Goal: Obtain resource: Obtain resource

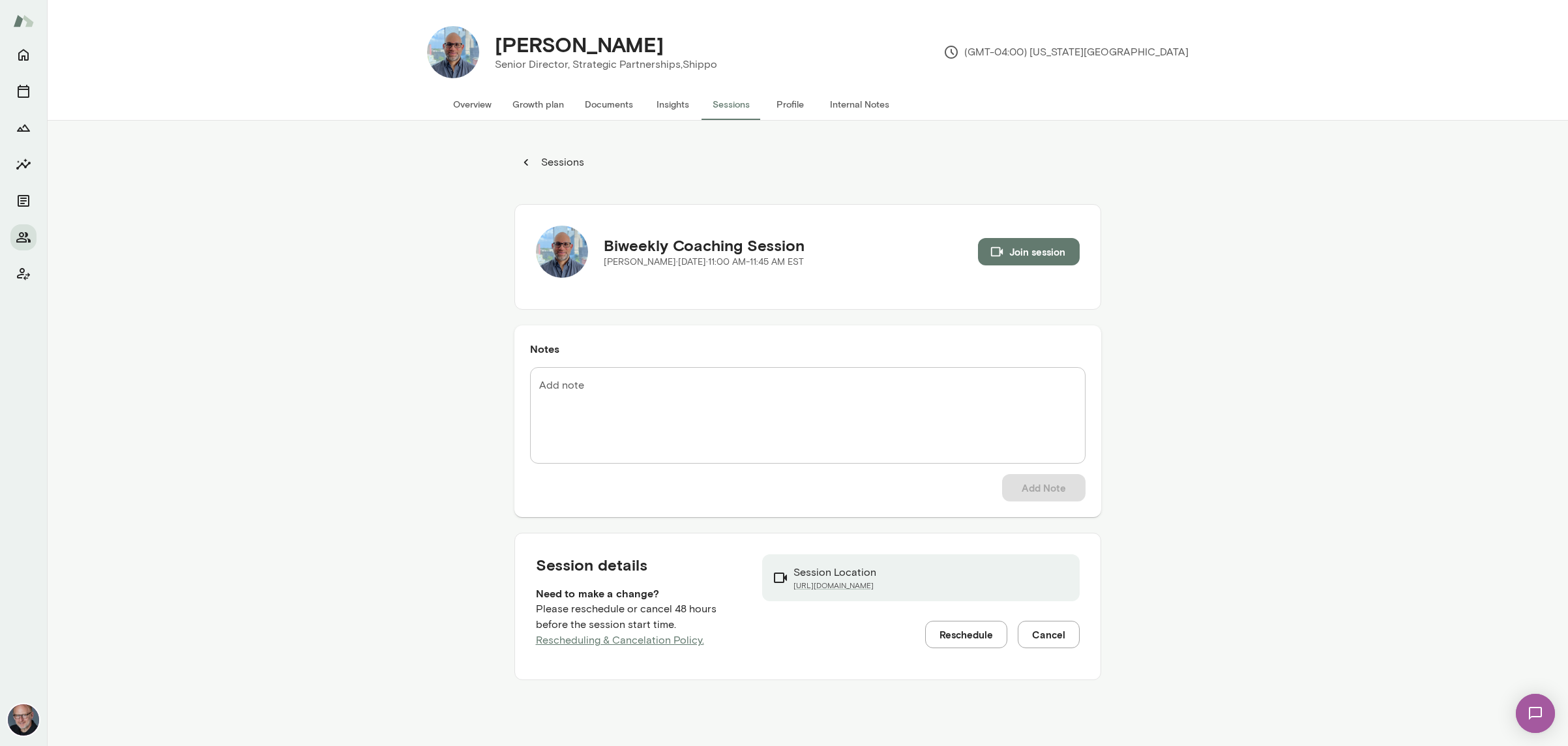
scroll to position [11, 0]
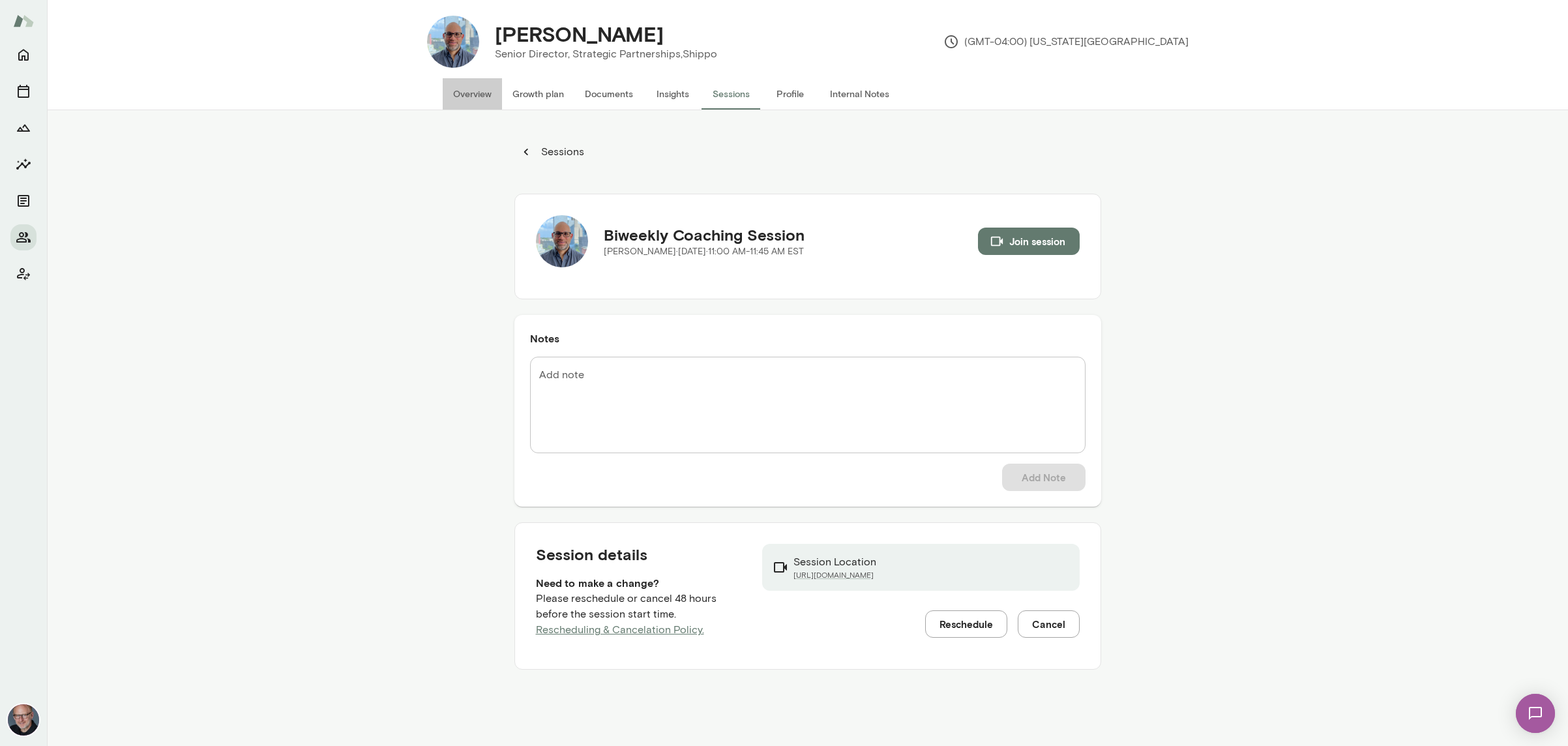
click at [482, 100] on button "Overview" at bounding box center [473, 94] width 60 height 32
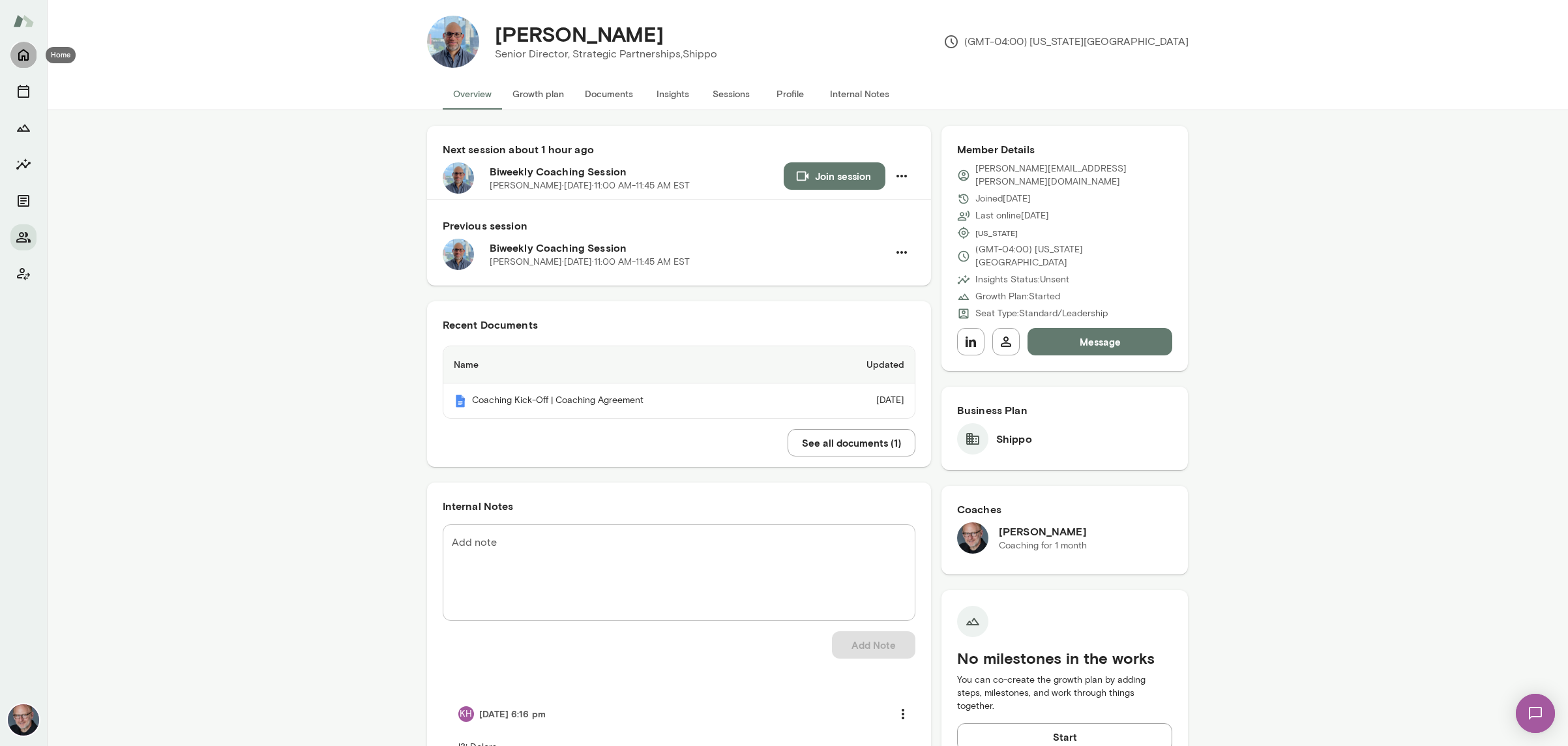
click at [20, 54] on icon "Home" at bounding box center [24, 54] width 16 height 16
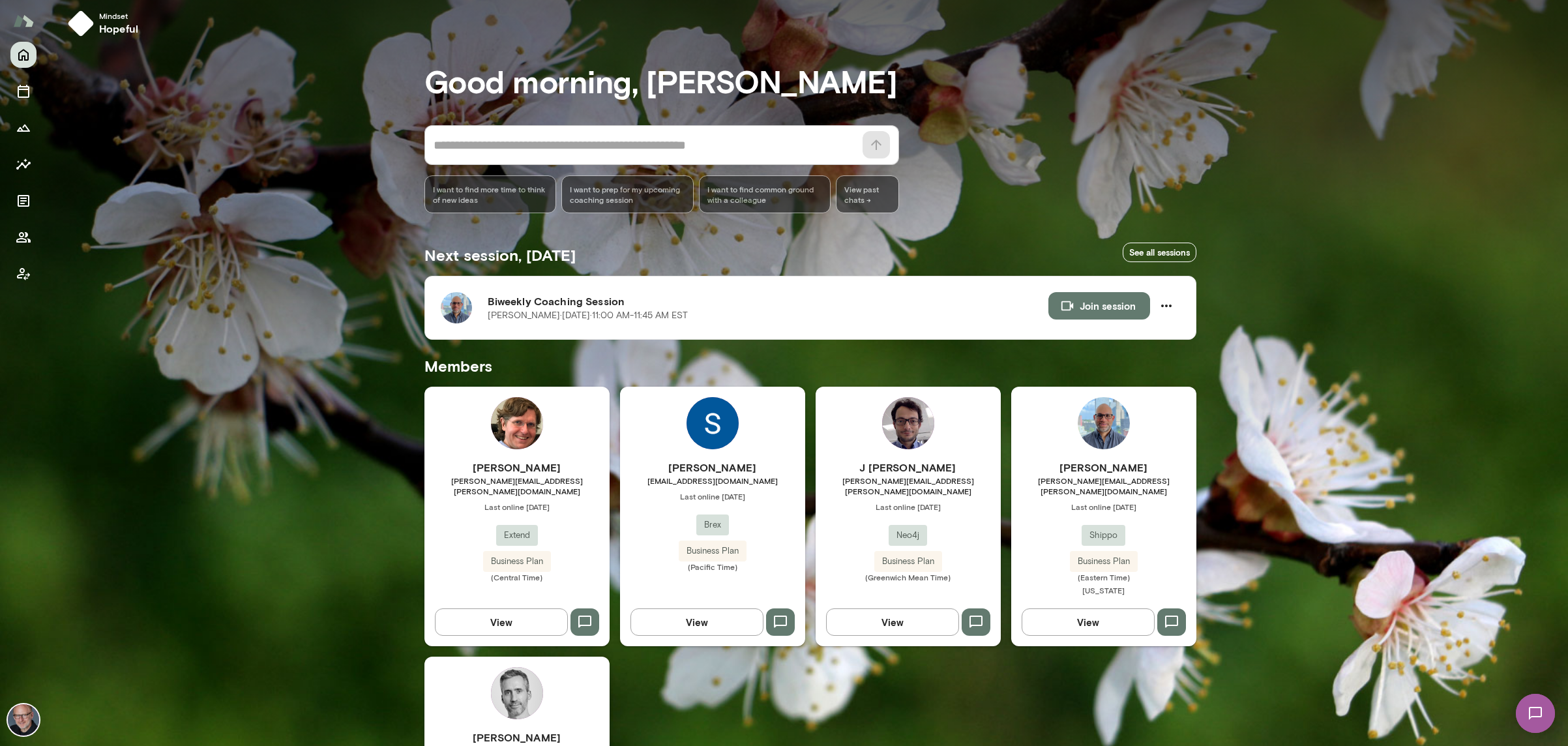
click at [573, 475] on span "[PERSON_NAME][EMAIL_ADDRESS][PERSON_NAME][DOMAIN_NAME]" at bounding box center [517, 486] width 185 height 21
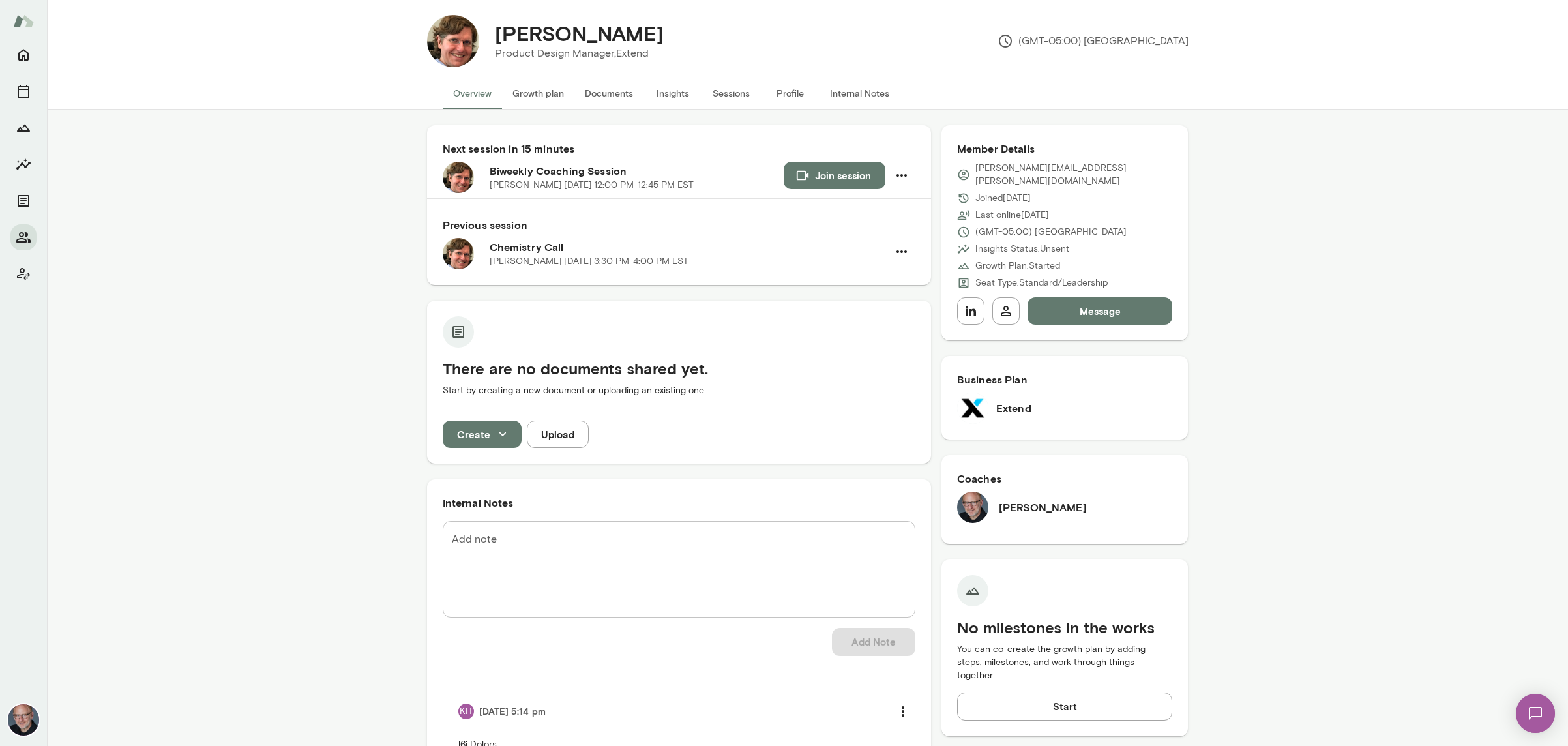
scroll to position [11, 0]
click at [498, 437] on icon "button" at bounding box center [502, 433] width 14 height 14
click at [498, 469] on li "Document" at bounding box center [493, 464] width 101 height 24
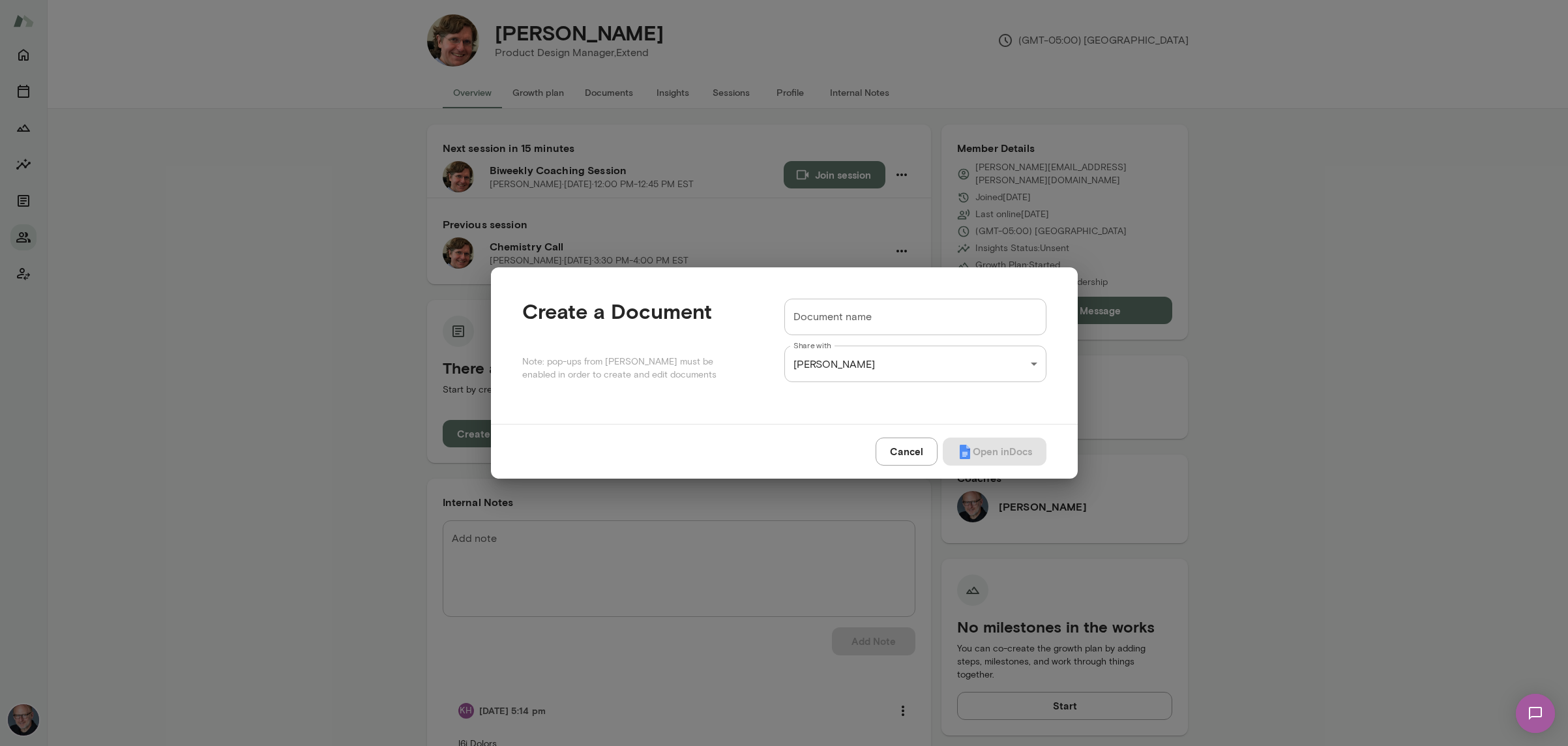
click at [894, 450] on button "Cancel" at bounding box center [907, 451] width 62 height 27
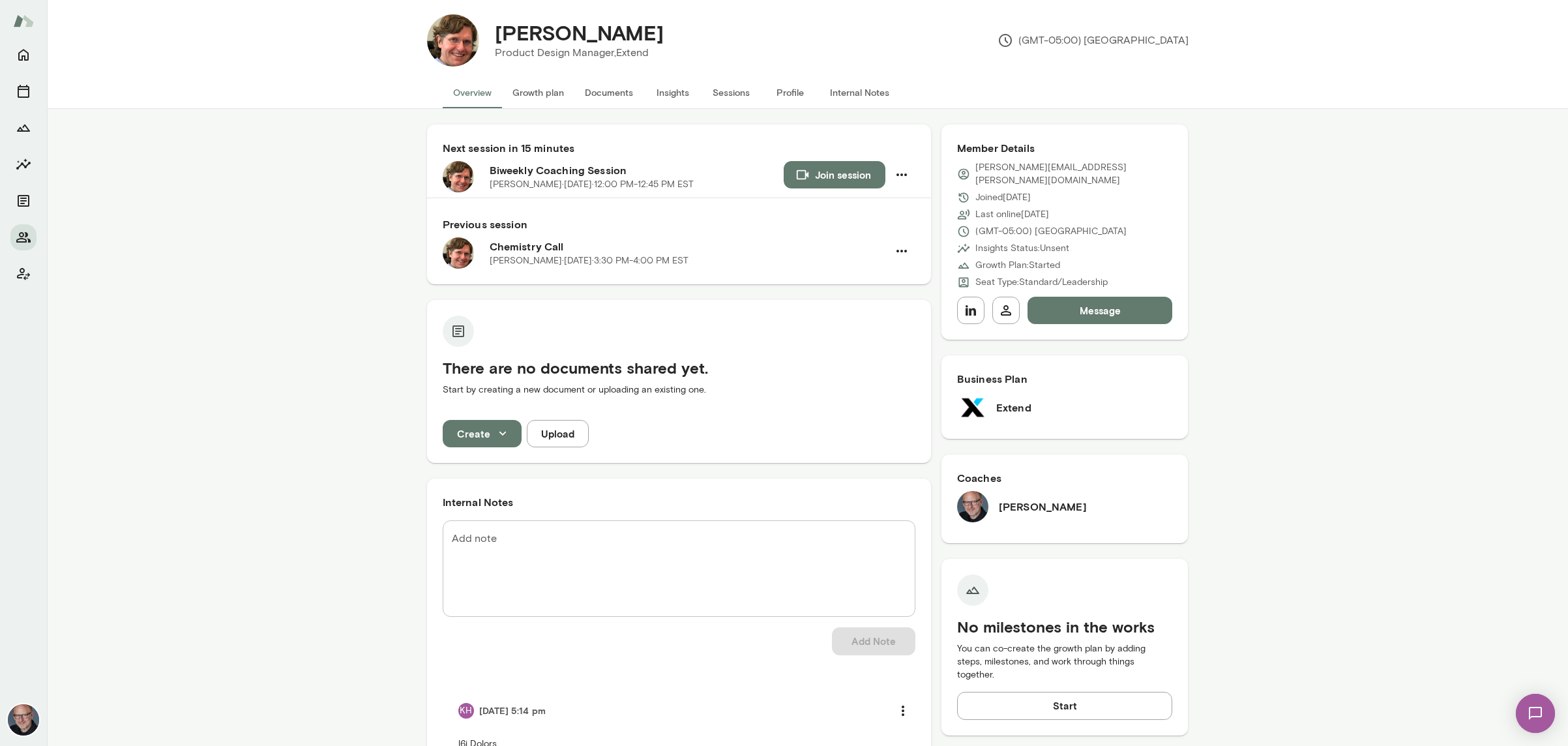
click at [595, 95] on button "Documents" at bounding box center [609, 93] width 69 height 32
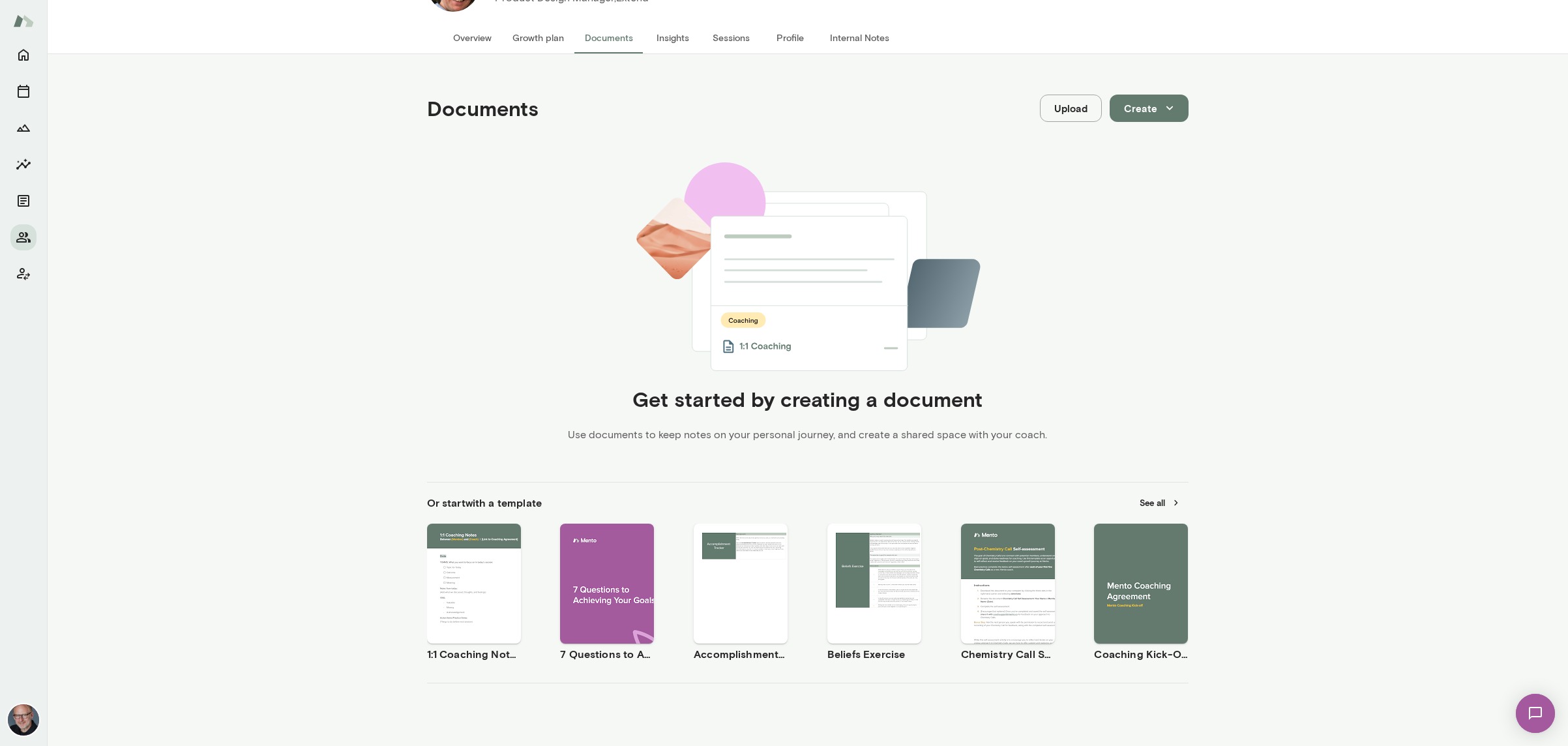
scroll to position [87, 0]
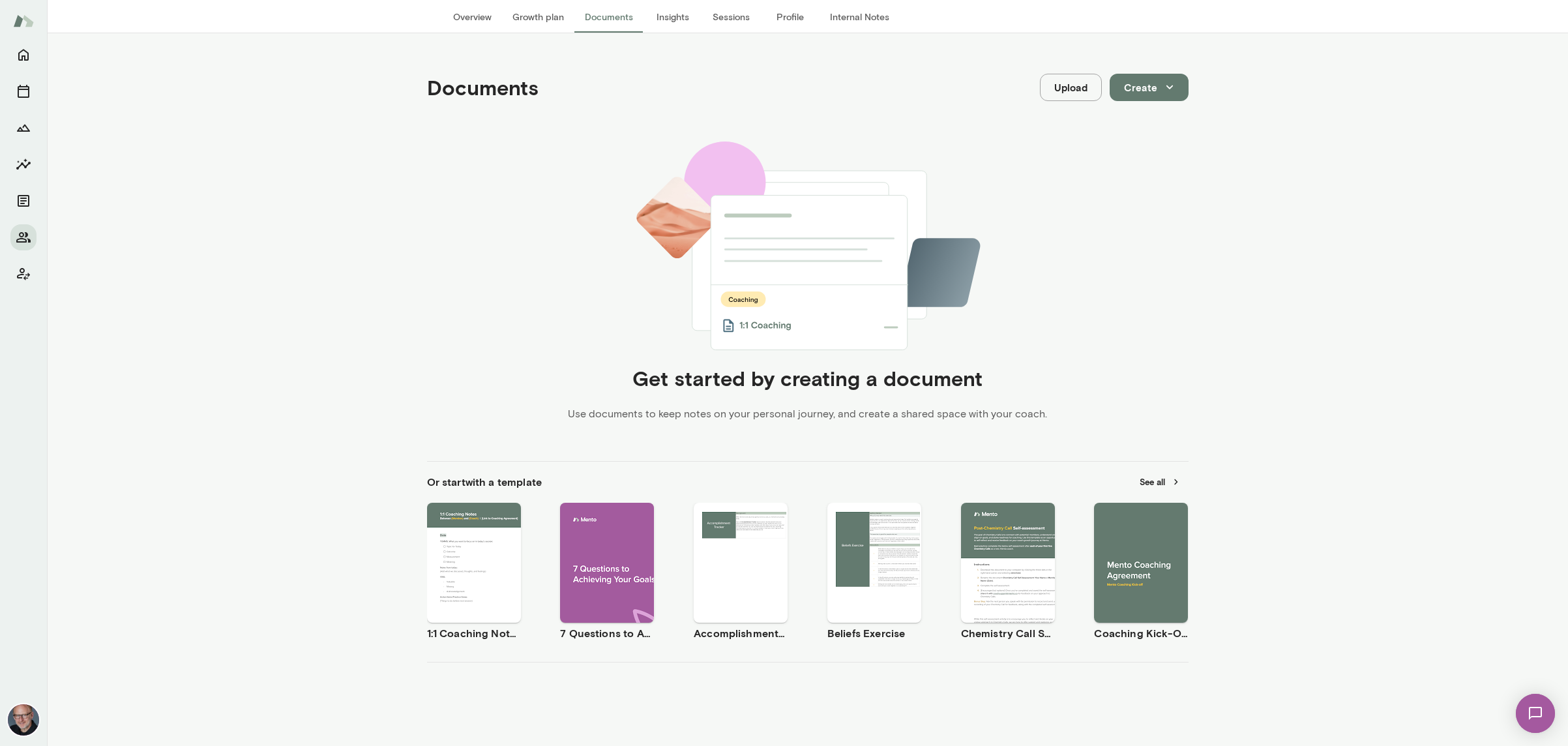
click at [1133, 609] on div "Use template Preview" at bounding box center [1140, 562] width 94 height 120
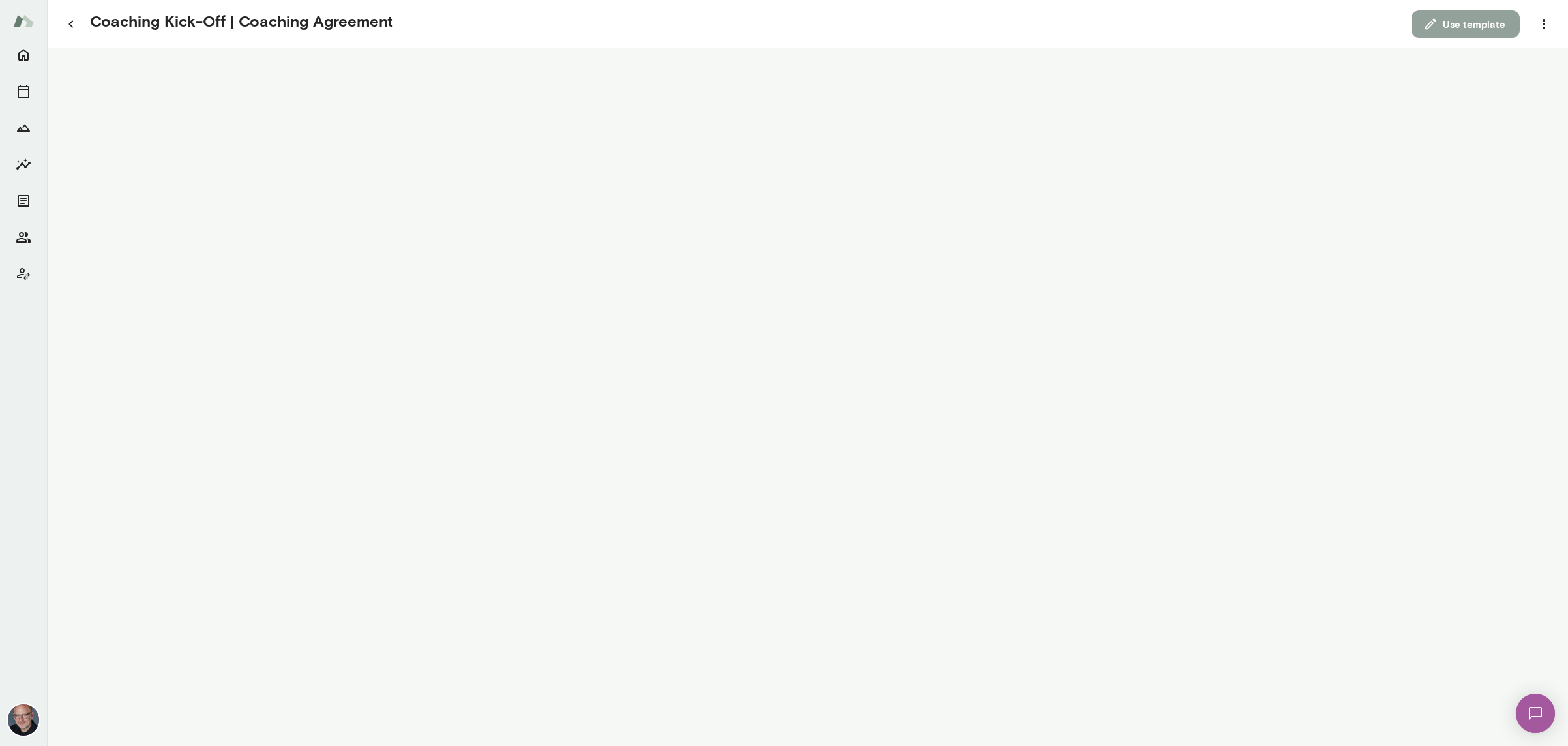
click at [1473, 24] on button "Use template" at bounding box center [1465, 24] width 108 height 27
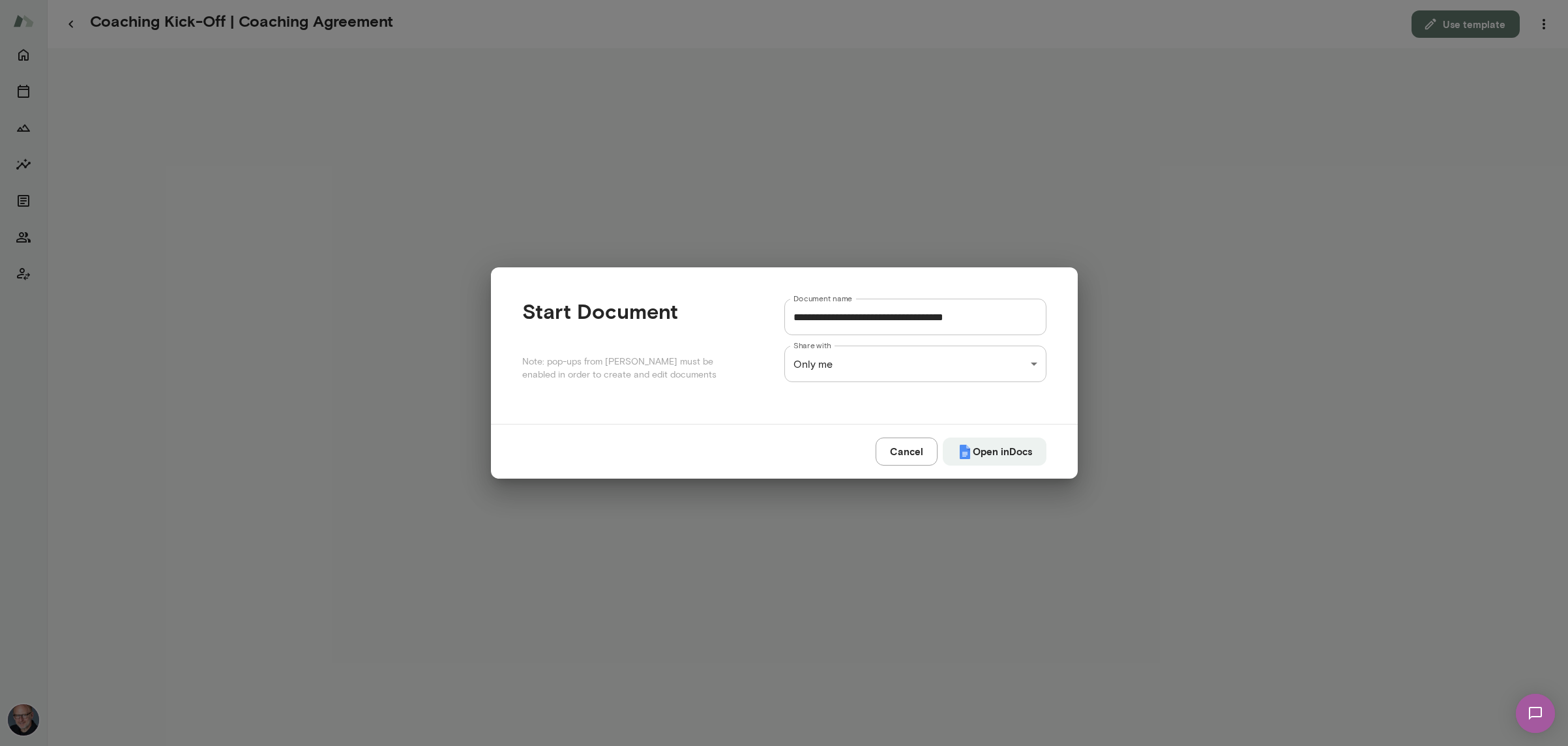
click at [841, 0] on div "**********" at bounding box center [784, 0] width 1568 height 0
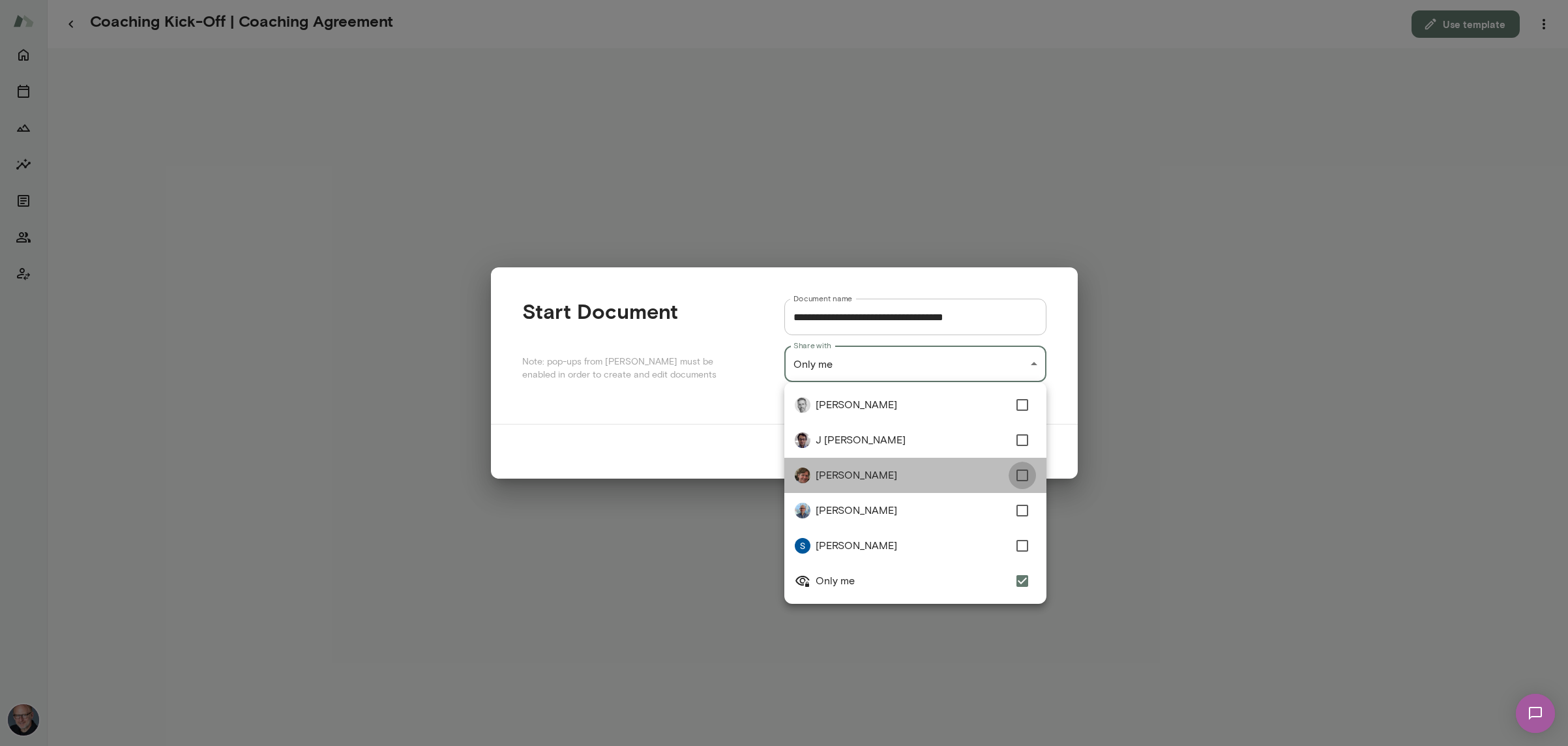
type input "**********"
click at [1057, 453] on div at bounding box center [784, 373] width 1568 height 746
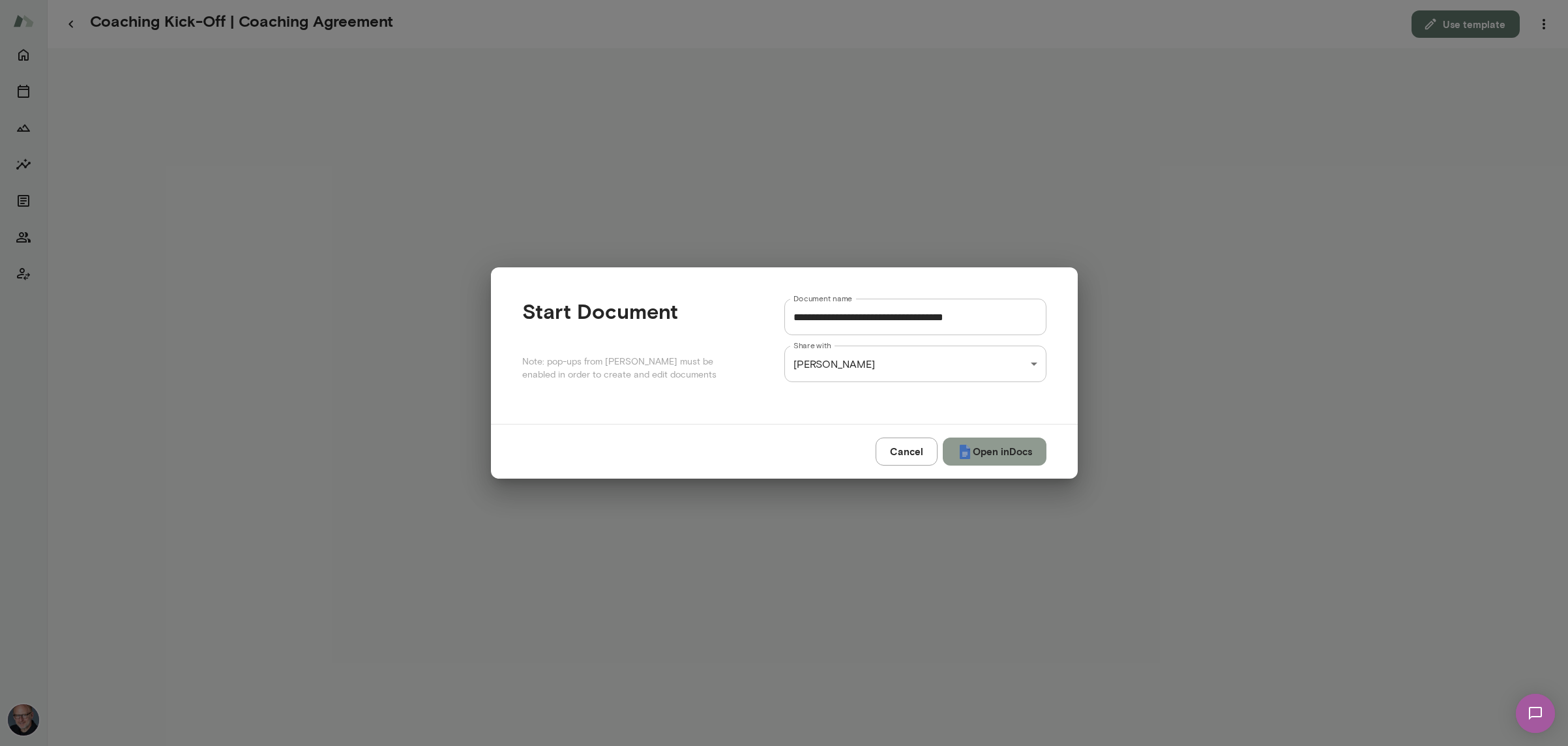
click at [1021, 454] on button "Open in Docs" at bounding box center [994, 451] width 104 height 27
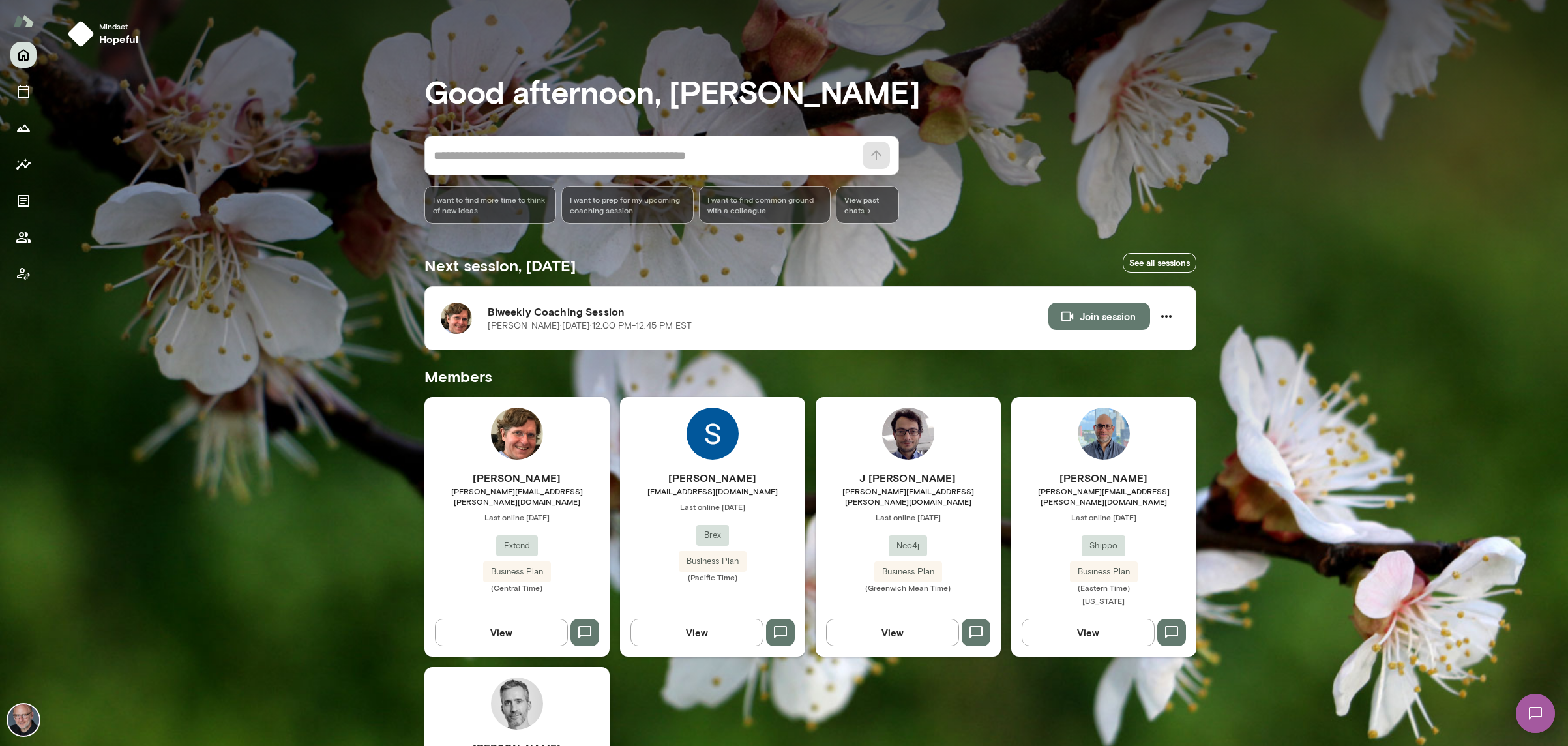
click at [566, 496] on span "[PERSON_NAME][EMAIL_ADDRESS][PERSON_NAME][DOMAIN_NAME]" at bounding box center [517, 496] width 185 height 21
